Goal: Transaction & Acquisition: Purchase product/service

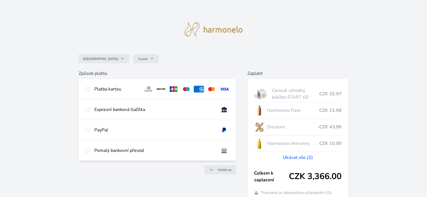
click at [108, 88] on div "Platba kartou" at bounding box center [116, 89] width 44 height 7
radio input "true"
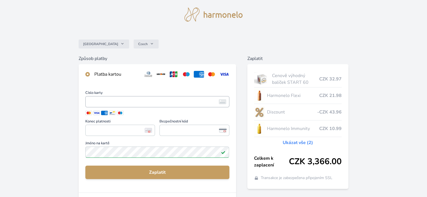
scroll to position [56, 0]
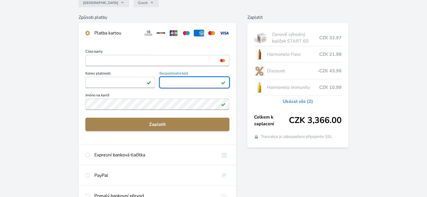
click at [169, 124] on span "Zaplatit" at bounding box center [157, 124] width 135 height 7
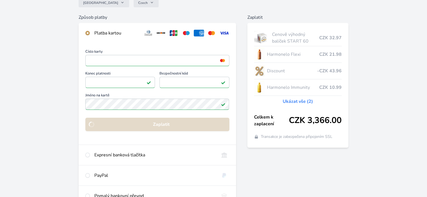
scroll to position [47, 0]
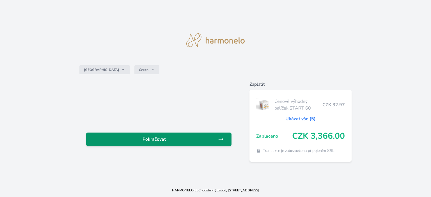
click at [144, 139] on span "Pokračovat" at bounding box center [155, 139] width 128 height 7
